Goal: Task Accomplishment & Management: Manage account settings

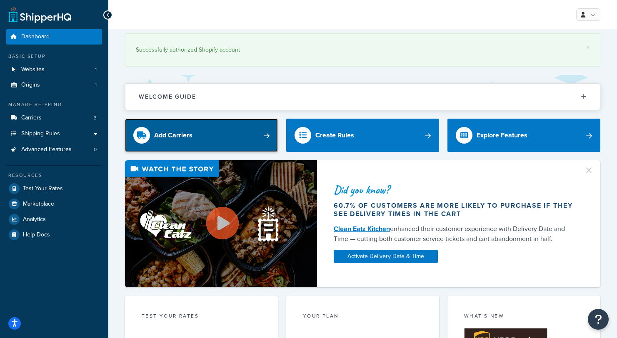
click at [265, 139] on link "Add Carriers" at bounding box center [201, 135] width 153 height 33
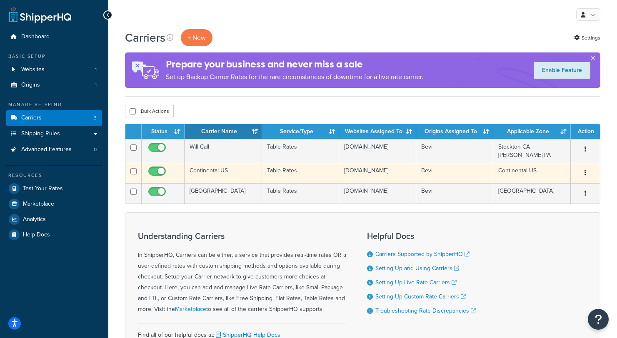
click at [586, 171] on button "button" at bounding box center [586, 173] width 12 height 13
click at [550, 188] on link "Edit" at bounding box center [552, 190] width 66 height 17
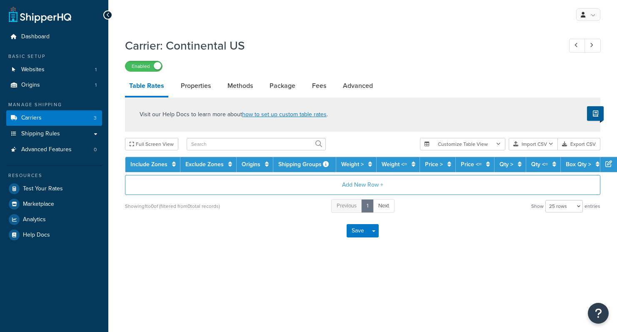
select select "25"
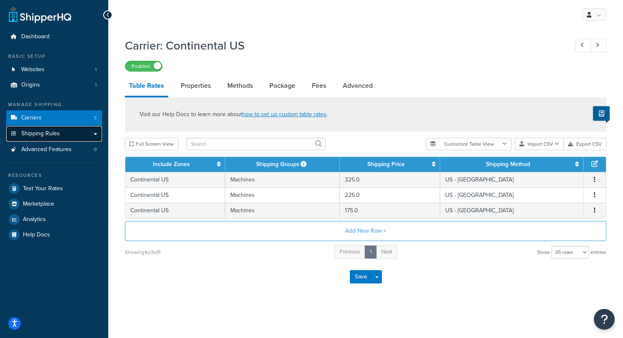
click at [95, 133] on link "Shipping Rules" at bounding box center [54, 133] width 96 height 15
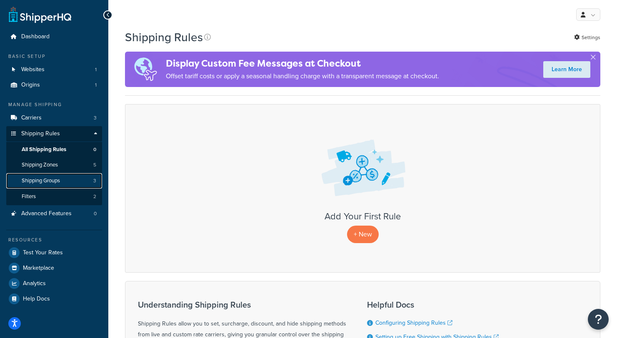
click at [63, 178] on link "Shipping Groups 3" at bounding box center [54, 180] width 96 height 15
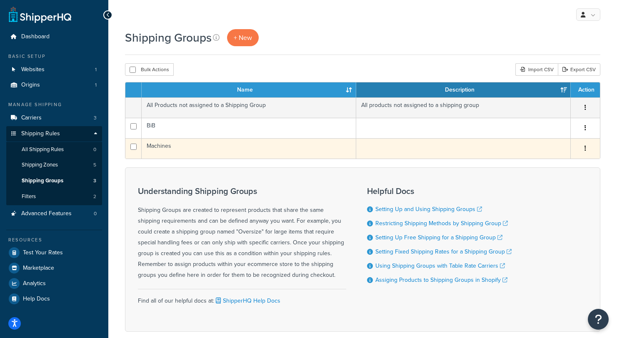
click at [586, 149] on button "button" at bounding box center [586, 148] width 12 height 13
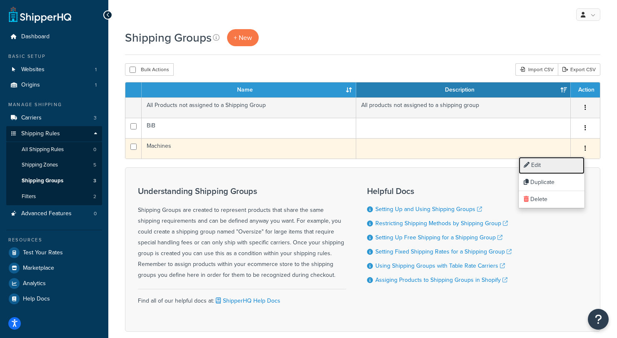
click at [552, 166] on link "Edit" at bounding box center [552, 165] width 66 height 17
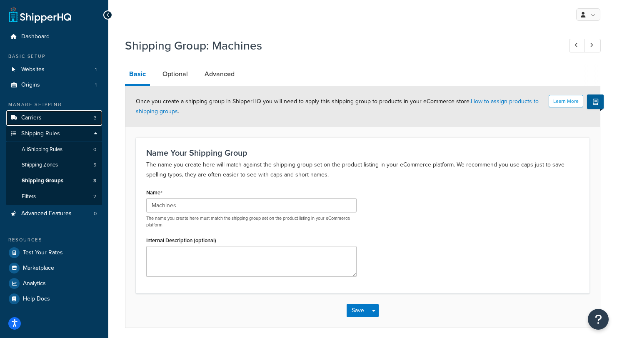
click at [45, 118] on link "Carriers 3" at bounding box center [54, 117] width 96 height 15
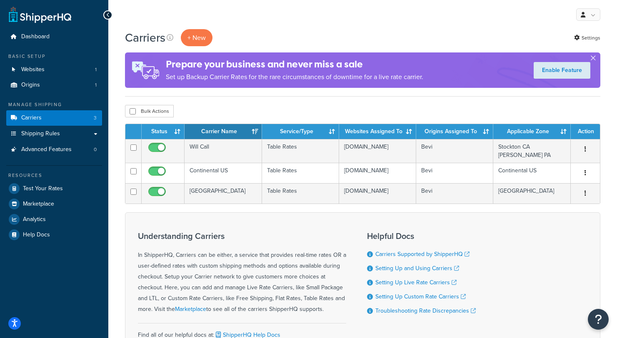
click at [594, 59] on button "button" at bounding box center [593, 60] width 2 height 2
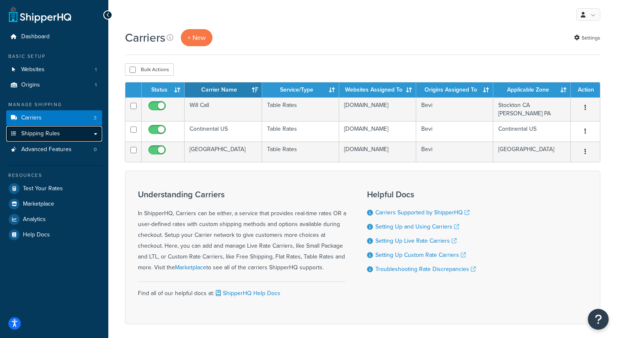
click at [93, 133] on link "Shipping Rules" at bounding box center [54, 133] width 96 height 15
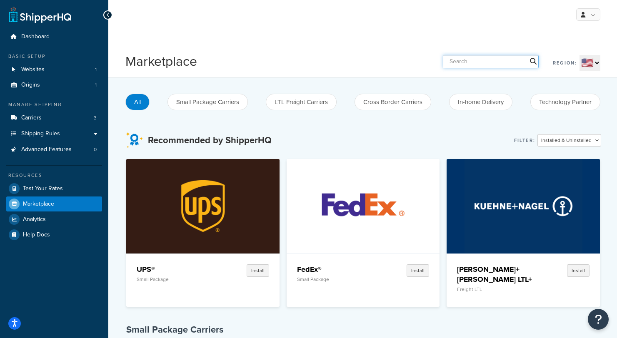
click at [484, 61] on input "text" at bounding box center [491, 61] width 96 height 13
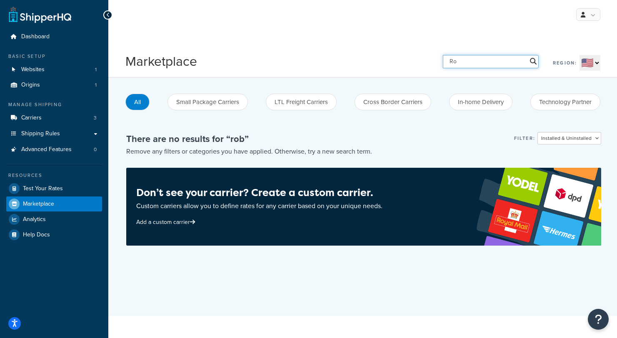
type input "R"
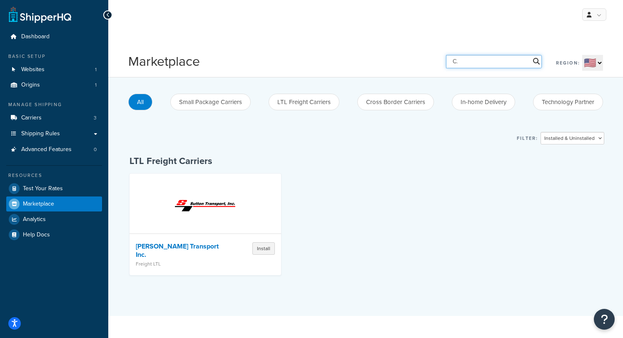
type input "C"
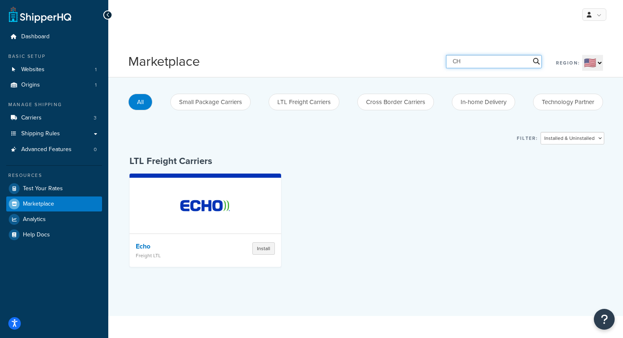
type input "C"
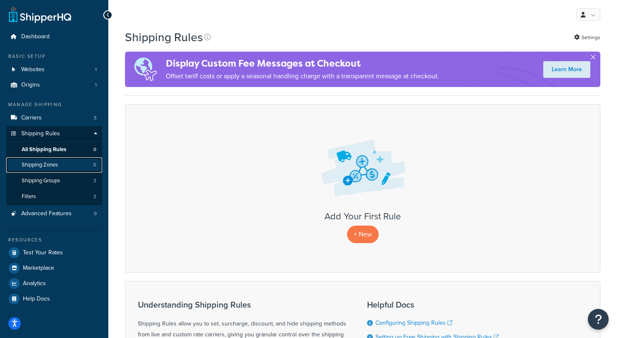
click at [55, 164] on span "Shipping Zones" at bounding box center [40, 165] width 36 height 7
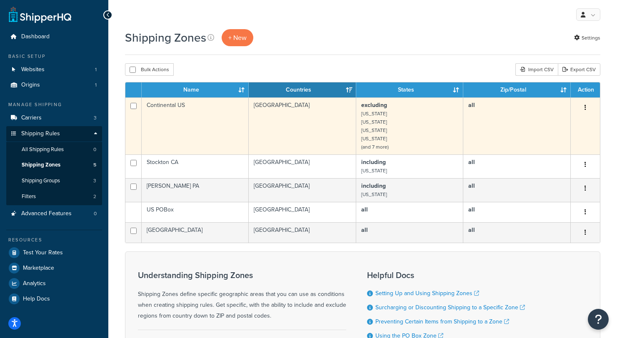
click at [585, 109] on icon "button" at bounding box center [586, 108] width 2 height 6
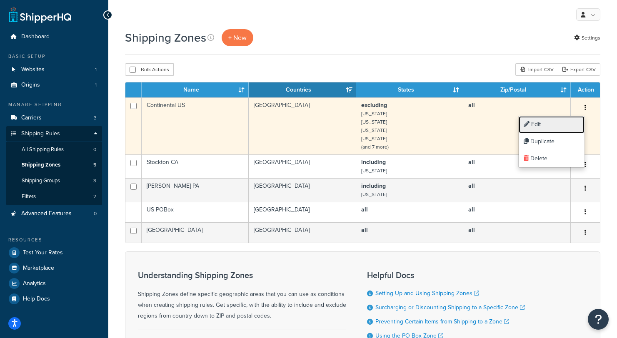
click at [553, 127] on link "Edit" at bounding box center [552, 124] width 66 height 17
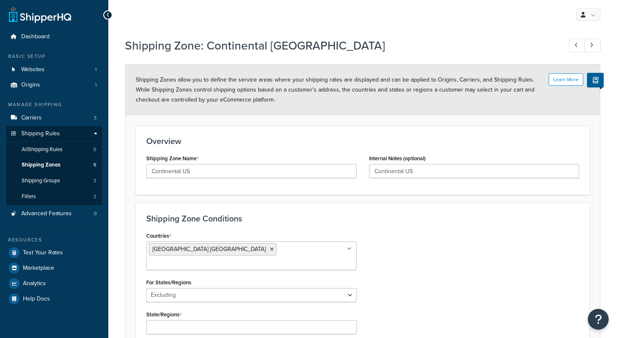
select select "excluding"
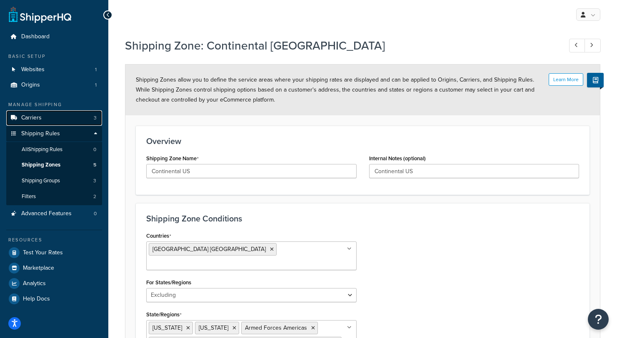
click at [50, 116] on link "Carriers 3" at bounding box center [54, 117] width 96 height 15
